Goal: Check status

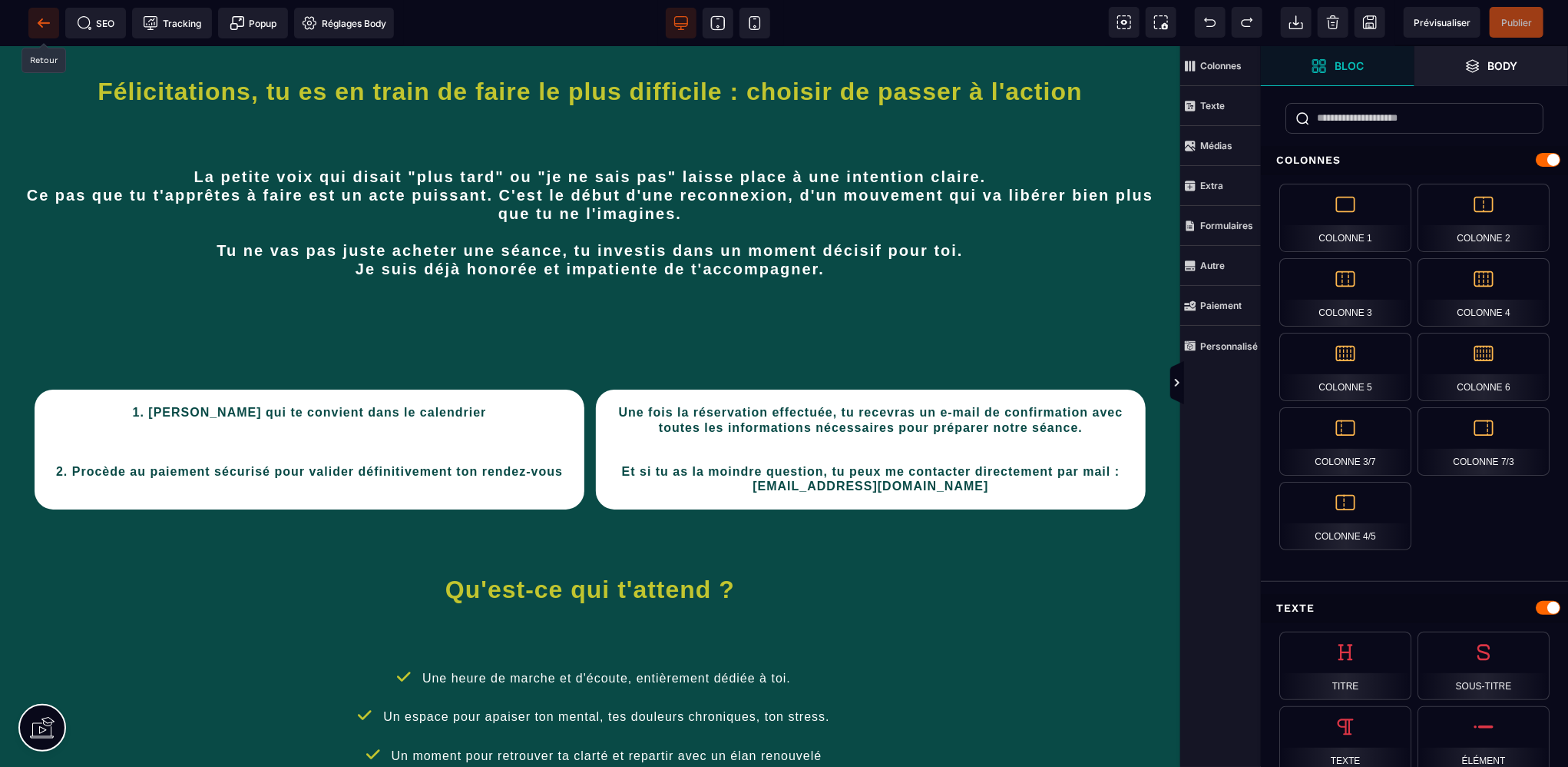
click at [41, 20] on icon at bounding box center [39, 22] width 5 height 8
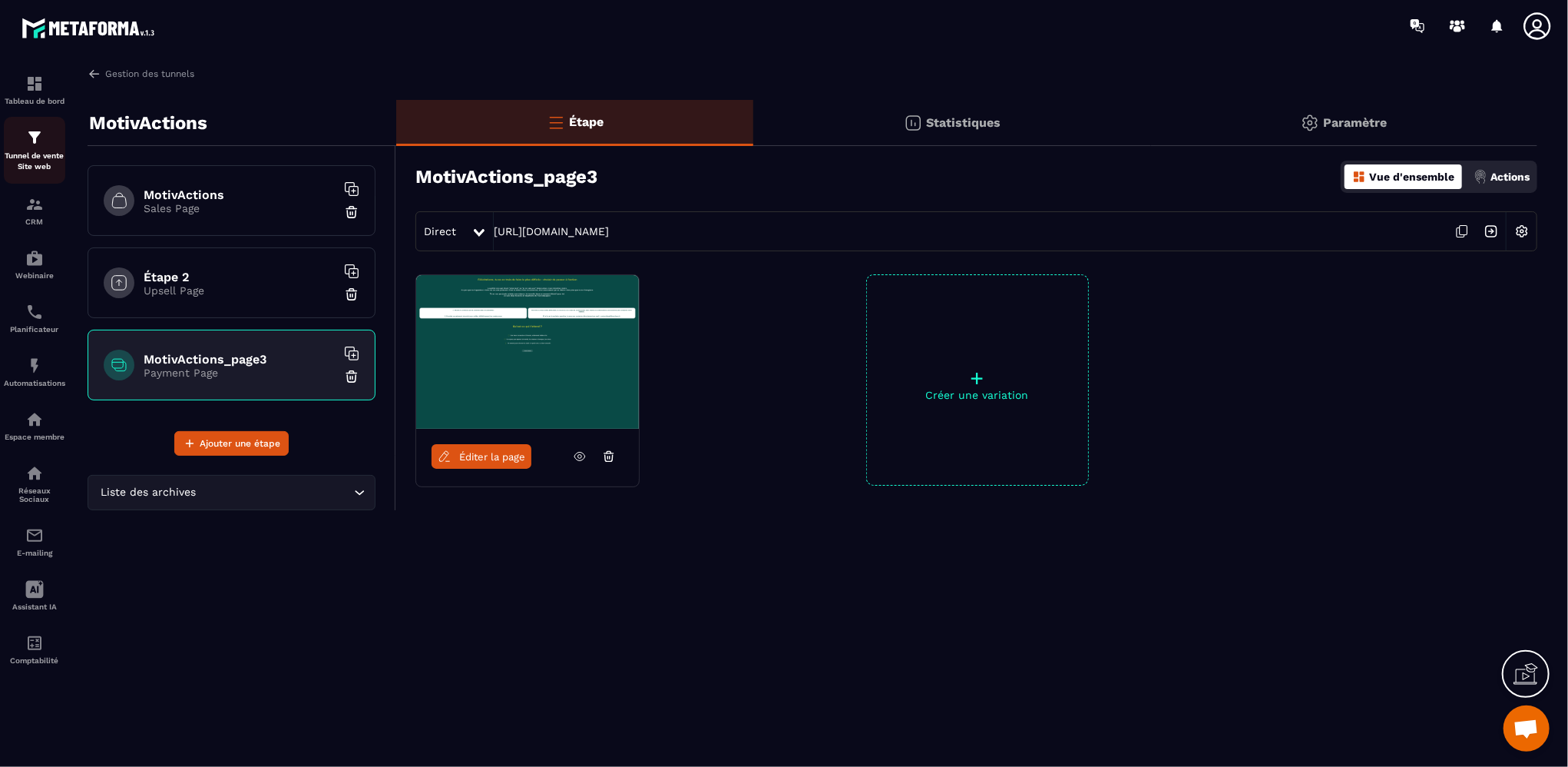
click at [37, 146] on img at bounding box center [35, 138] width 18 height 18
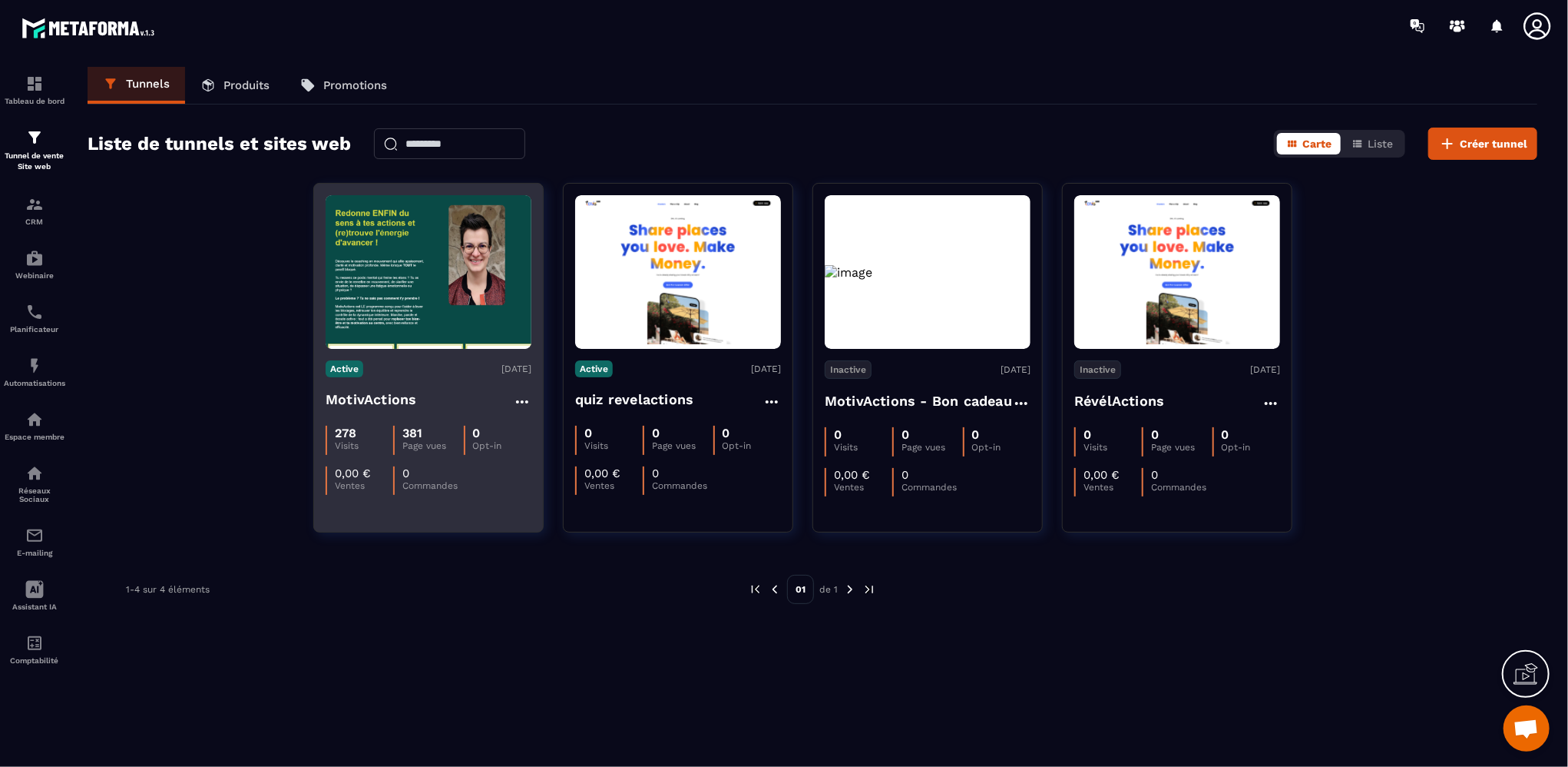
click at [377, 395] on h4 "MotivActions" at bounding box center [370, 399] width 90 height 22
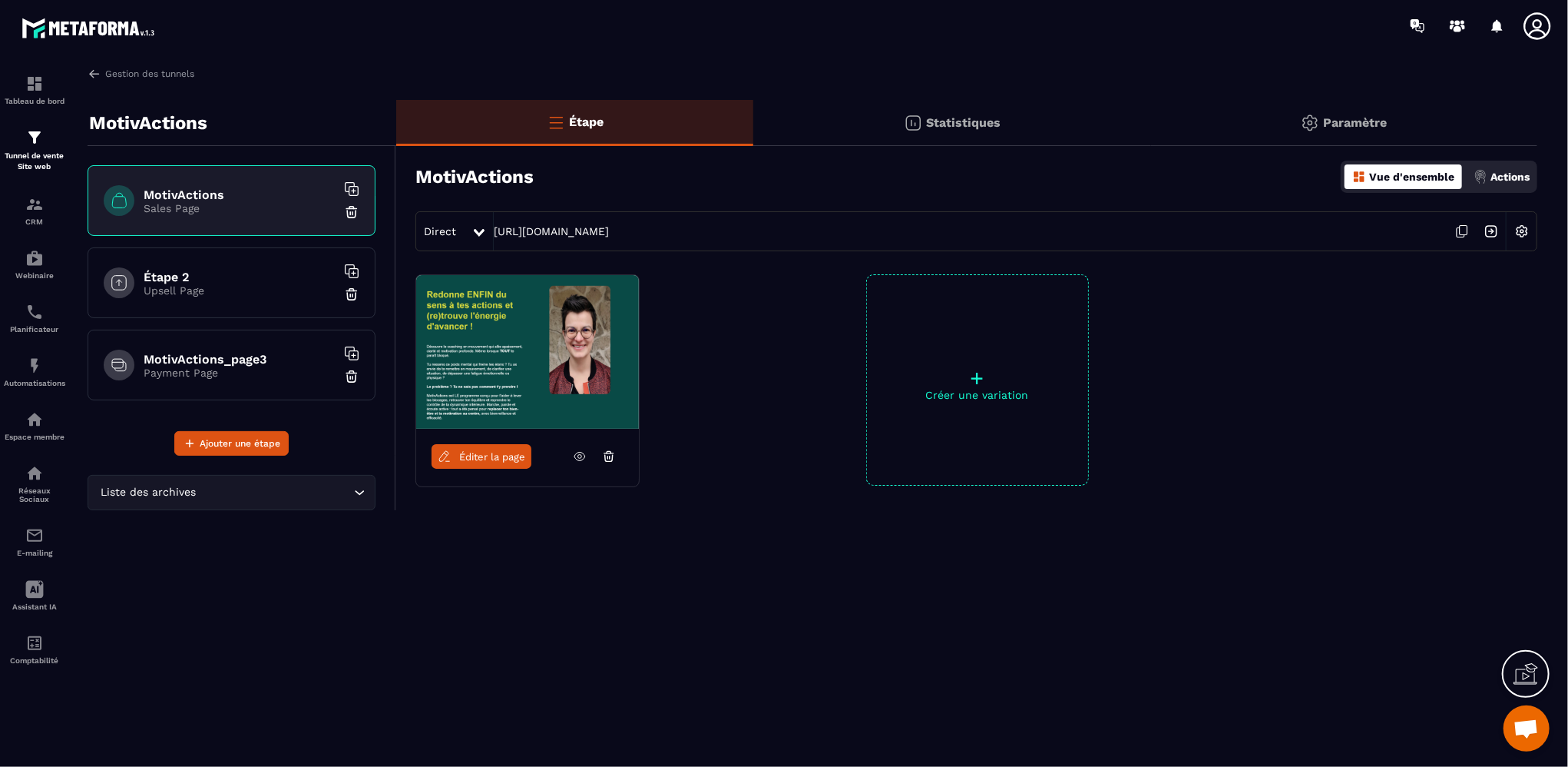
click at [934, 119] on p "Statistiques" at bounding box center [964, 122] width 75 height 15
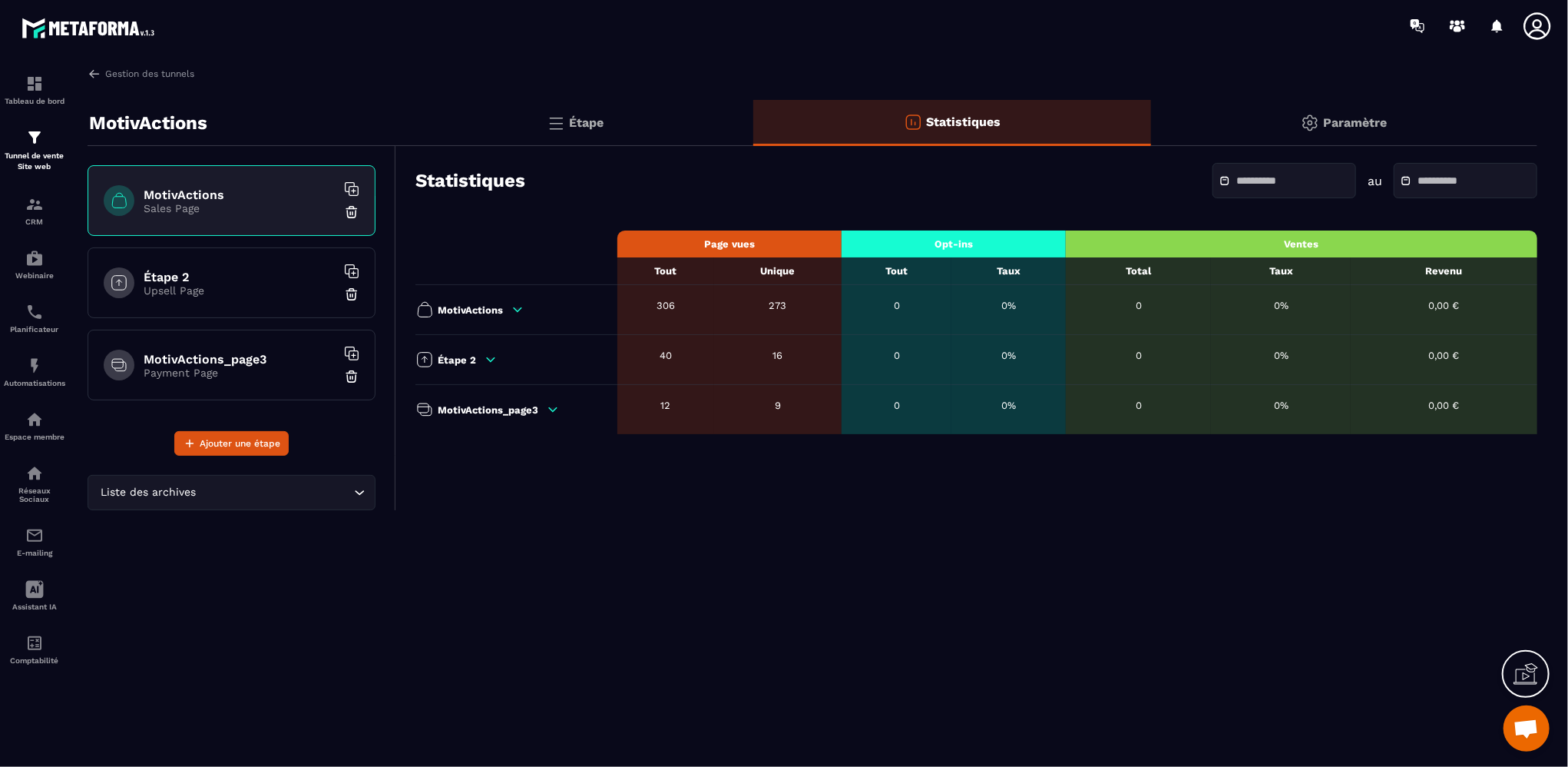
click at [508, 307] on div "MotivActions" at bounding box center [512, 309] width 194 height 18
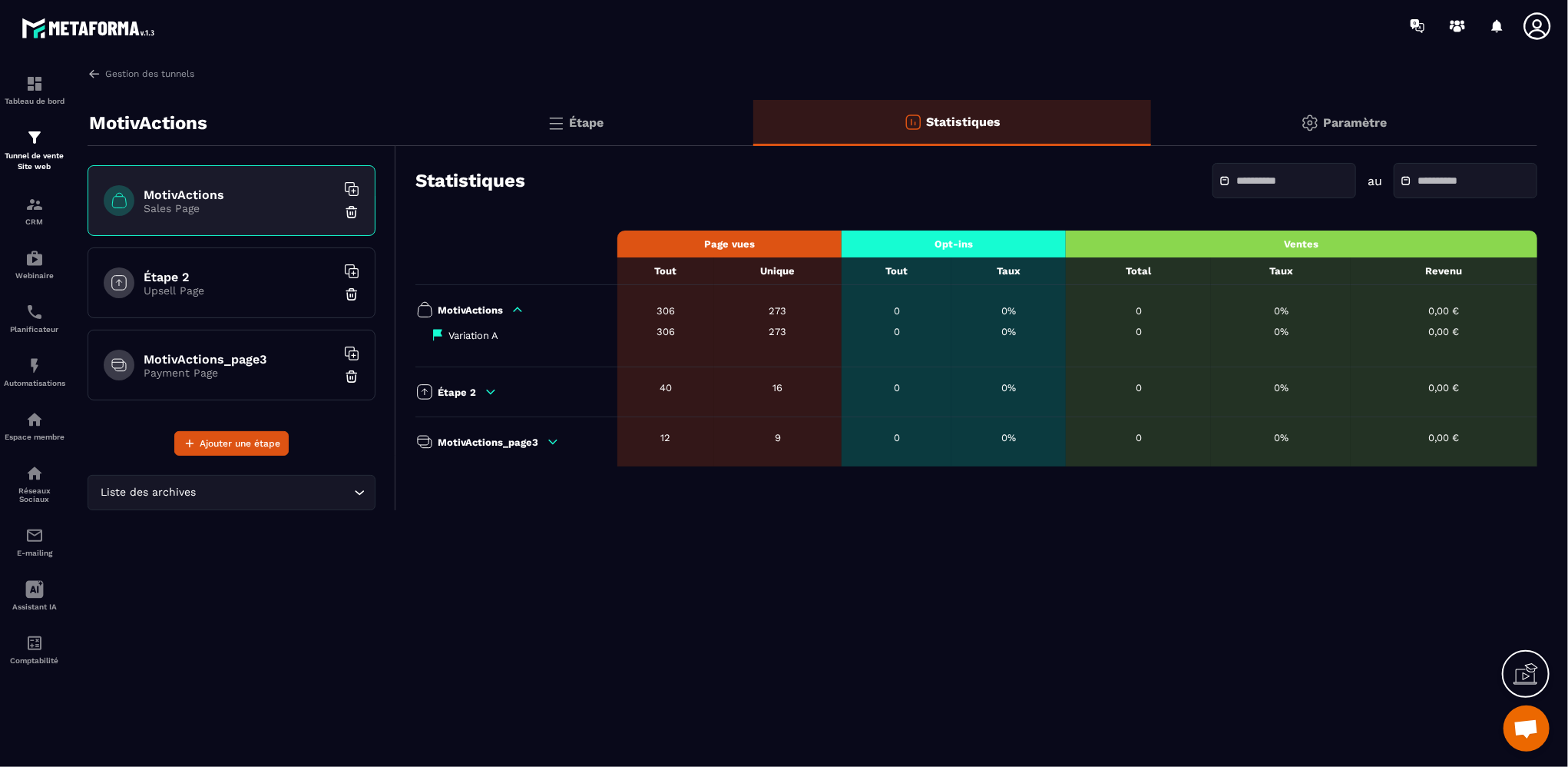
click at [473, 393] on p "Étape 2" at bounding box center [457, 392] width 38 height 12
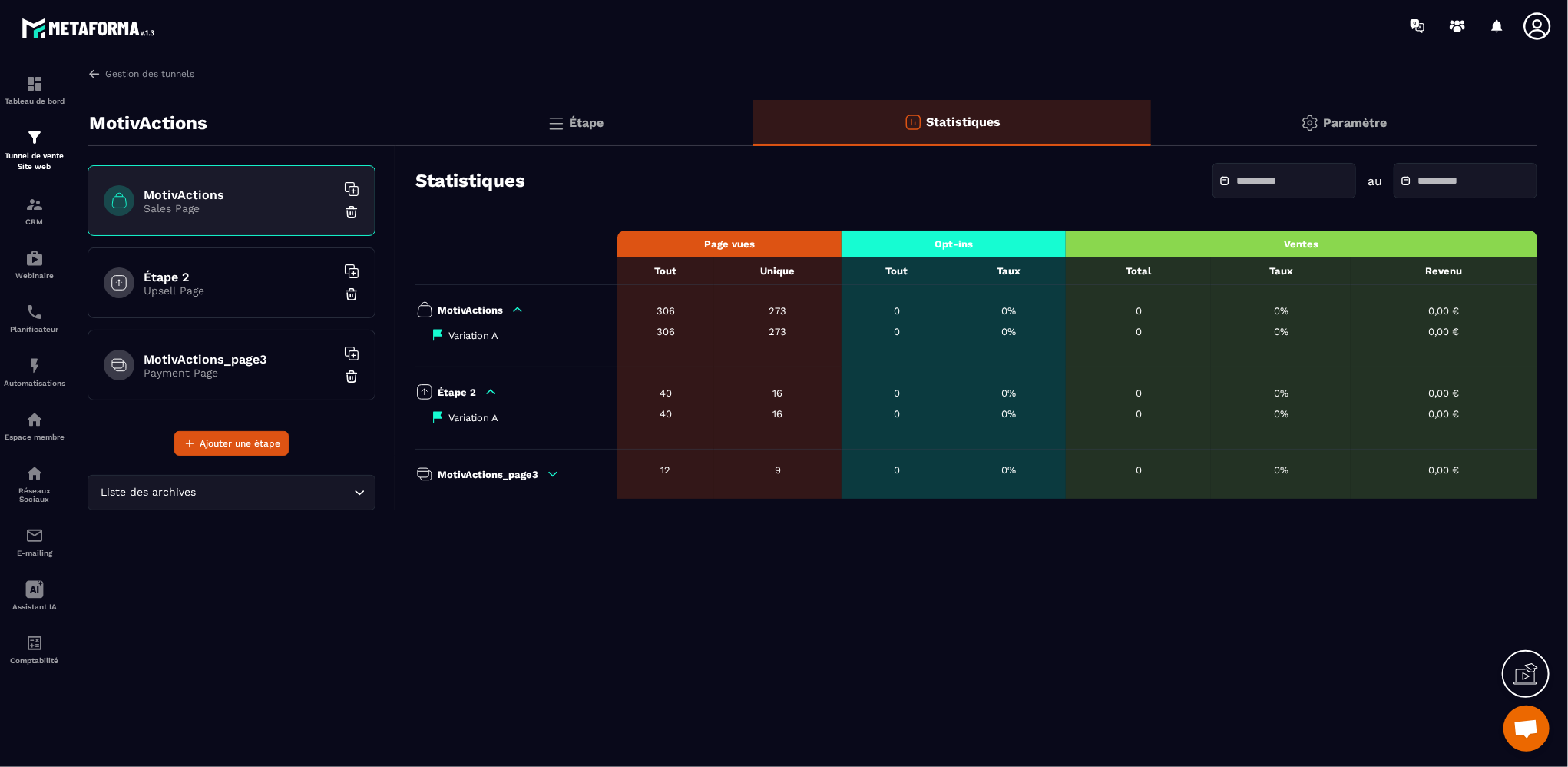
click at [550, 476] on icon at bounding box center [552, 473] width 14 height 14
